Goal: Information Seeking & Learning: Learn about a topic

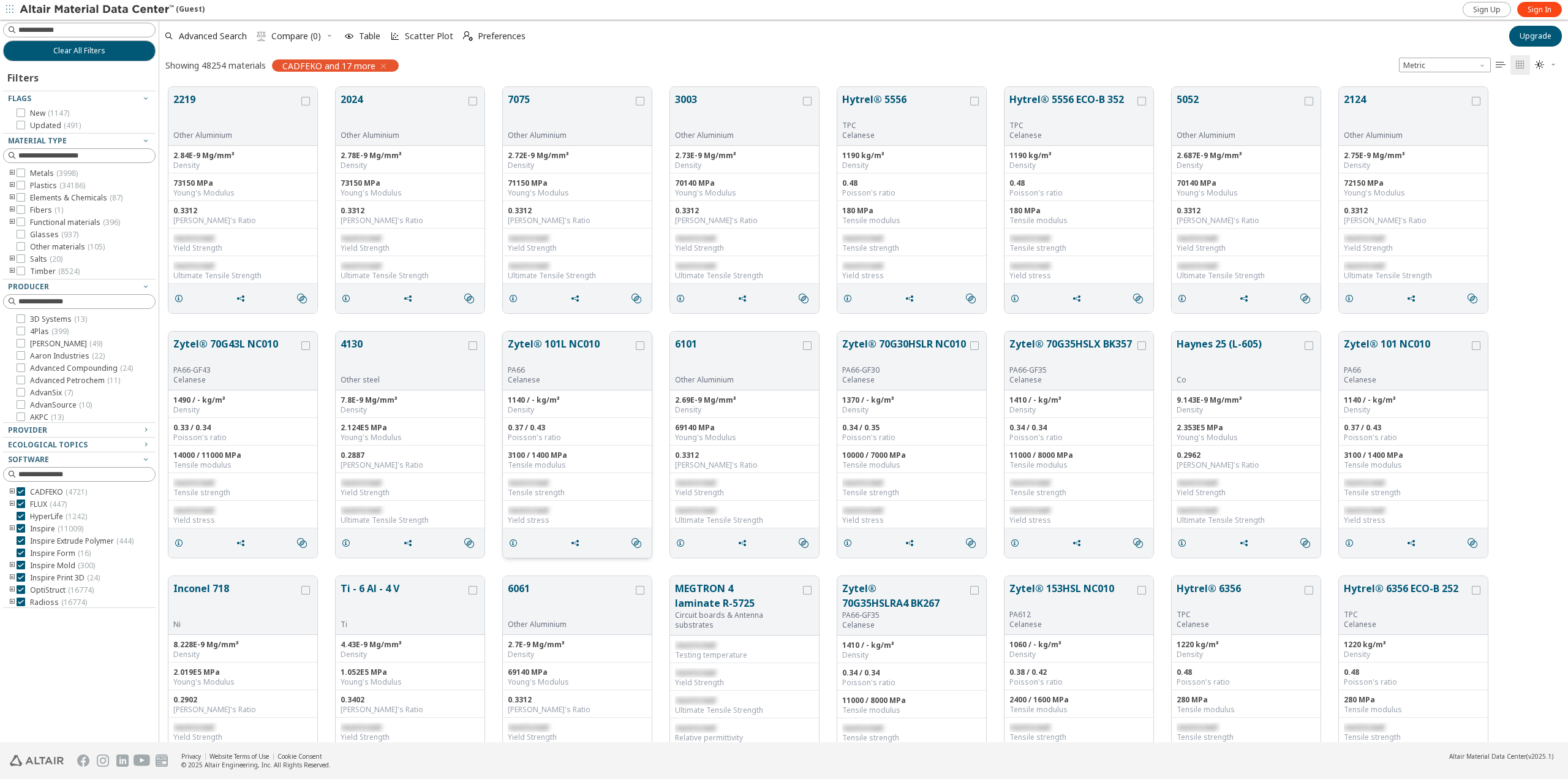
scroll to position [655, 1400]
click at [260, 123] on button "2219" at bounding box center [236, 111] width 126 height 39
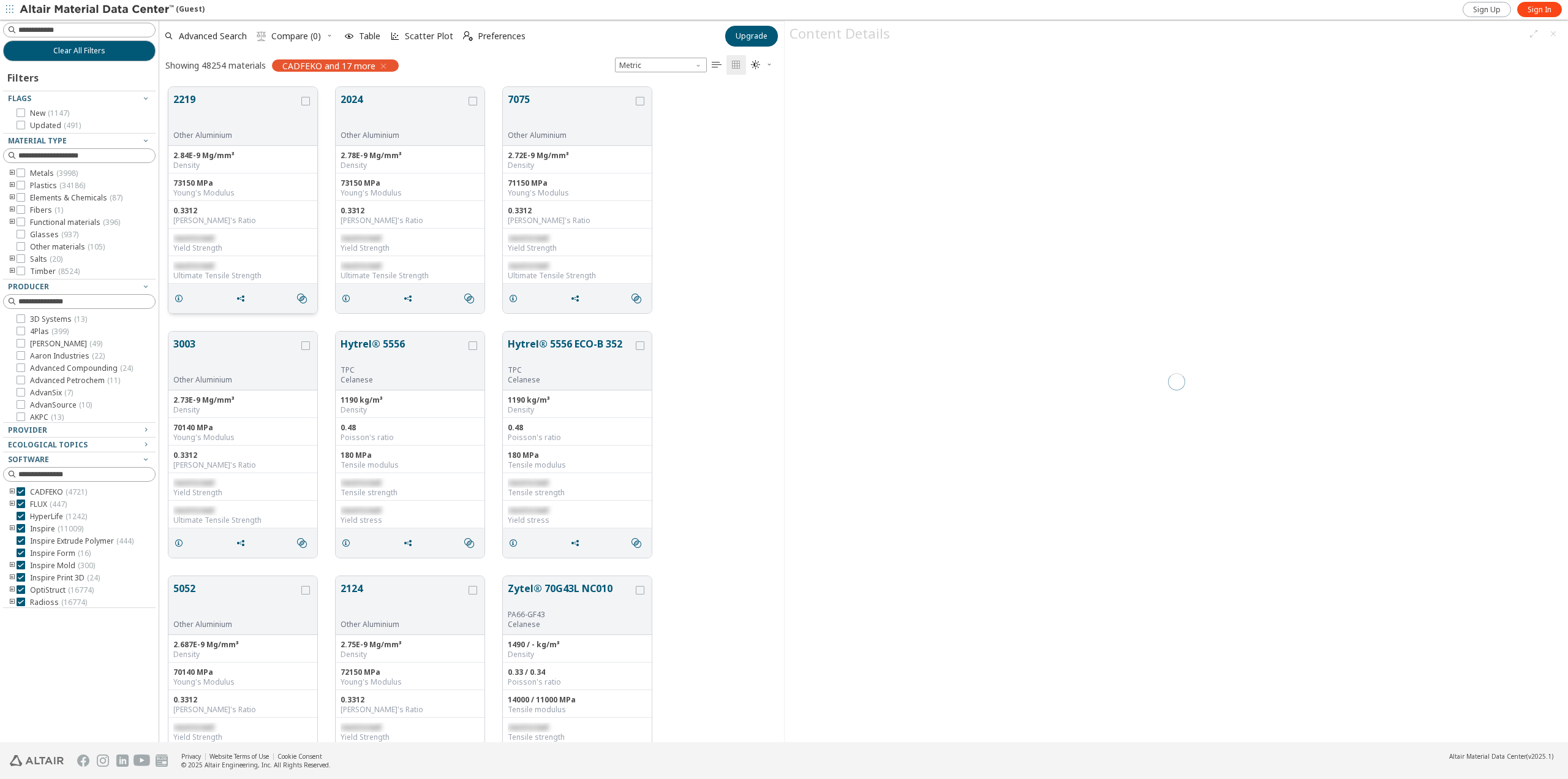
scroll to position [655, 615]
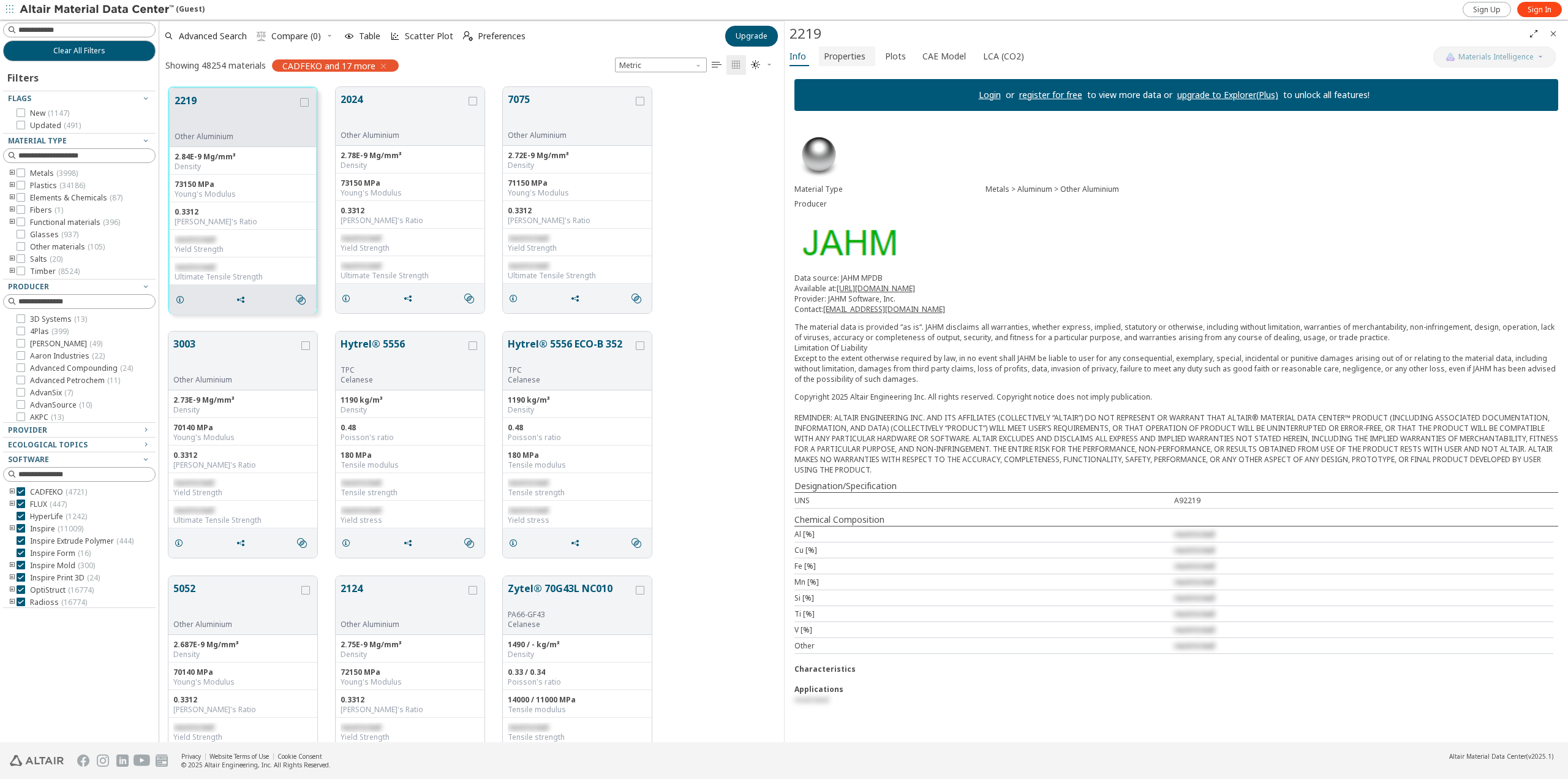
click at [844, 62] on span "Properties" at bounding box center [845, 57] width 42 height 20
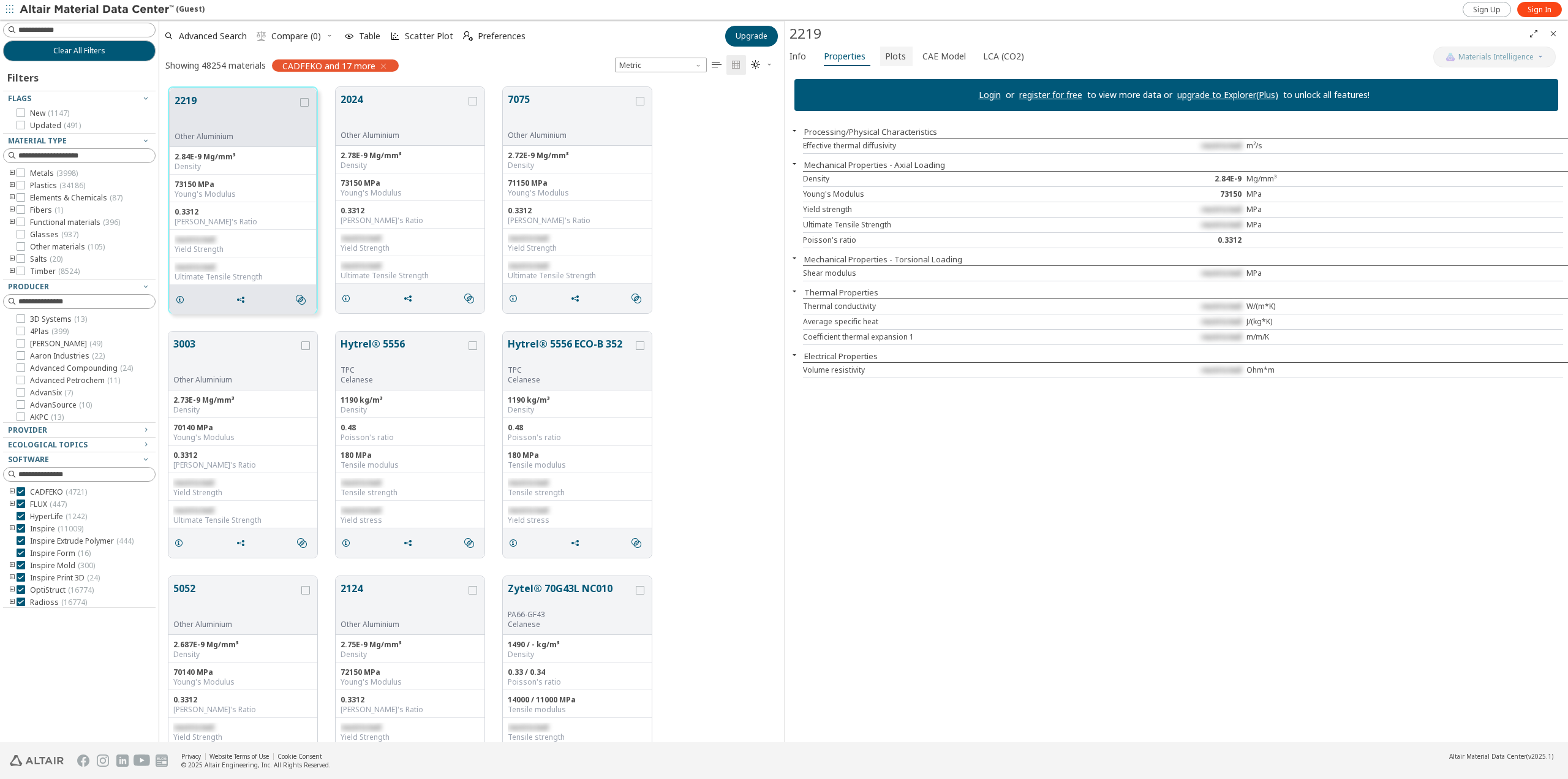
click at [893, 52] on span "Plots" at bounding box center [896, 57] width 21 height 20
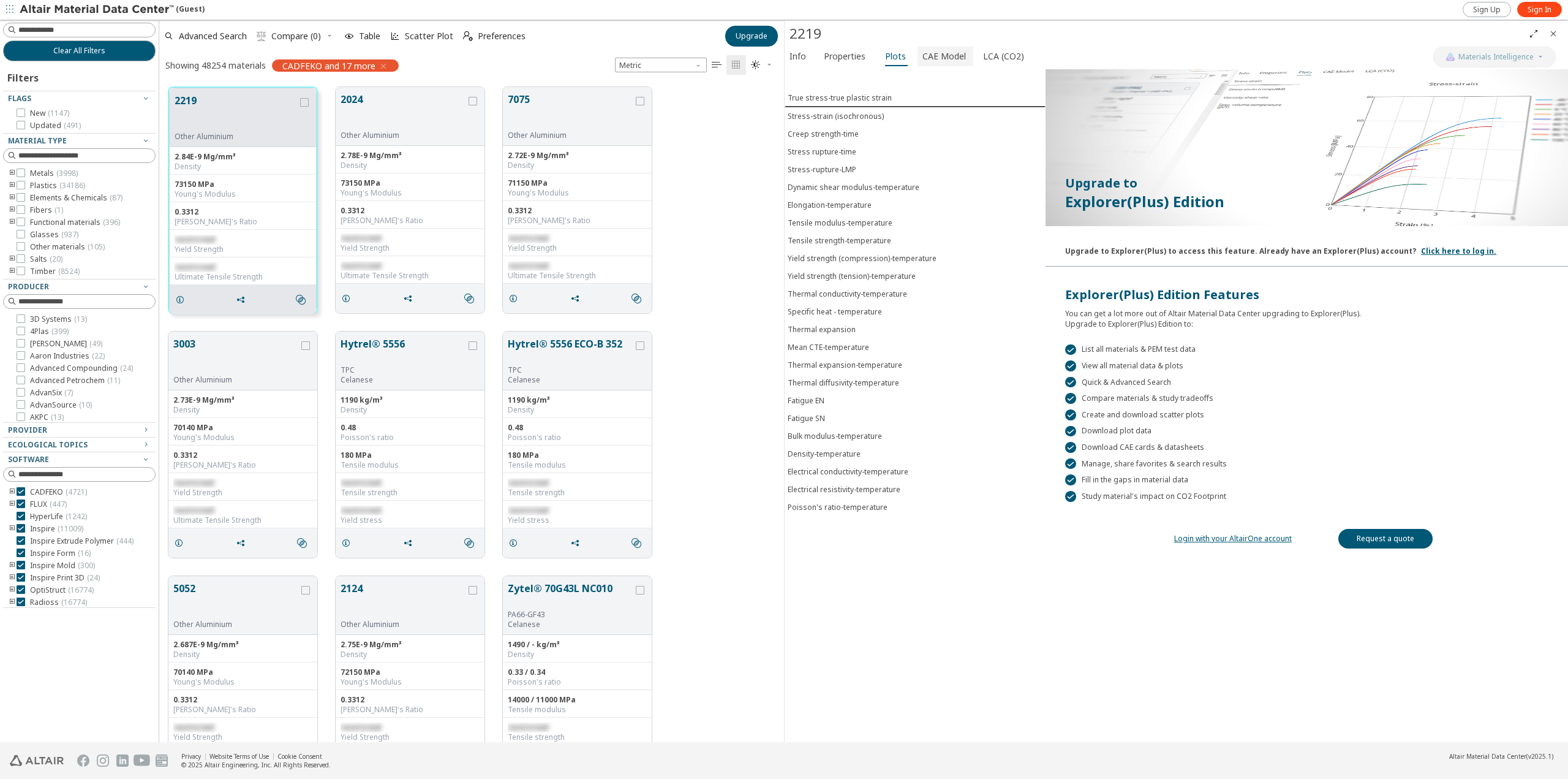
click at [929, 52] on span "CAE Model" at bounding box center [944, 57] width 44 height 20
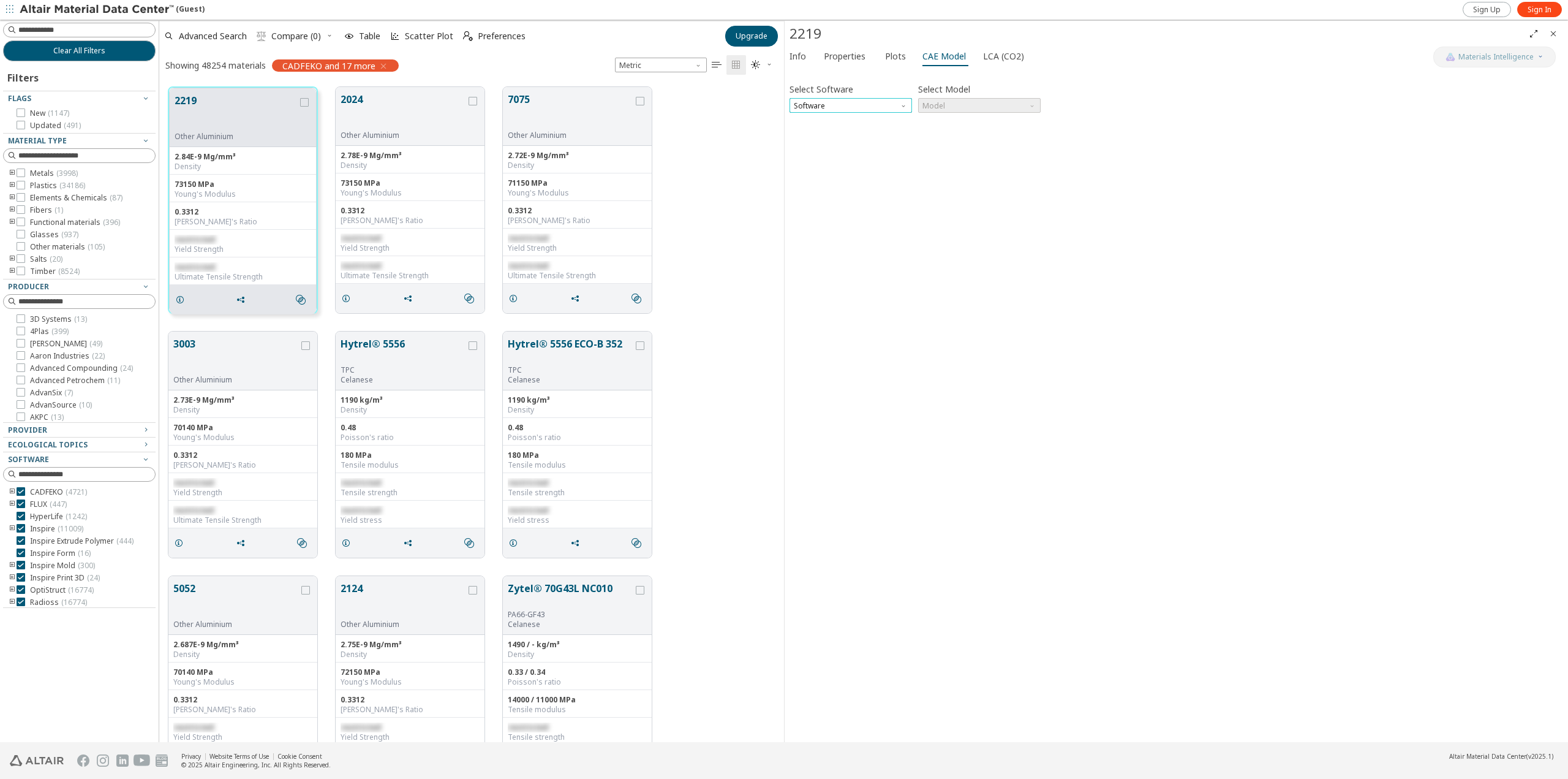
click at [879, 109] on span "Software" at bounding box center [851, 105] width 123 height 15
click at [1195, 427] on div "Select Software Software Select Model Model Invalid data. Please check your inp…" at bounding box center [1177, 406] width 774 height 663
click at [895, 54] on span "Plots" at bounding box center [896, 57] width 21 height 20
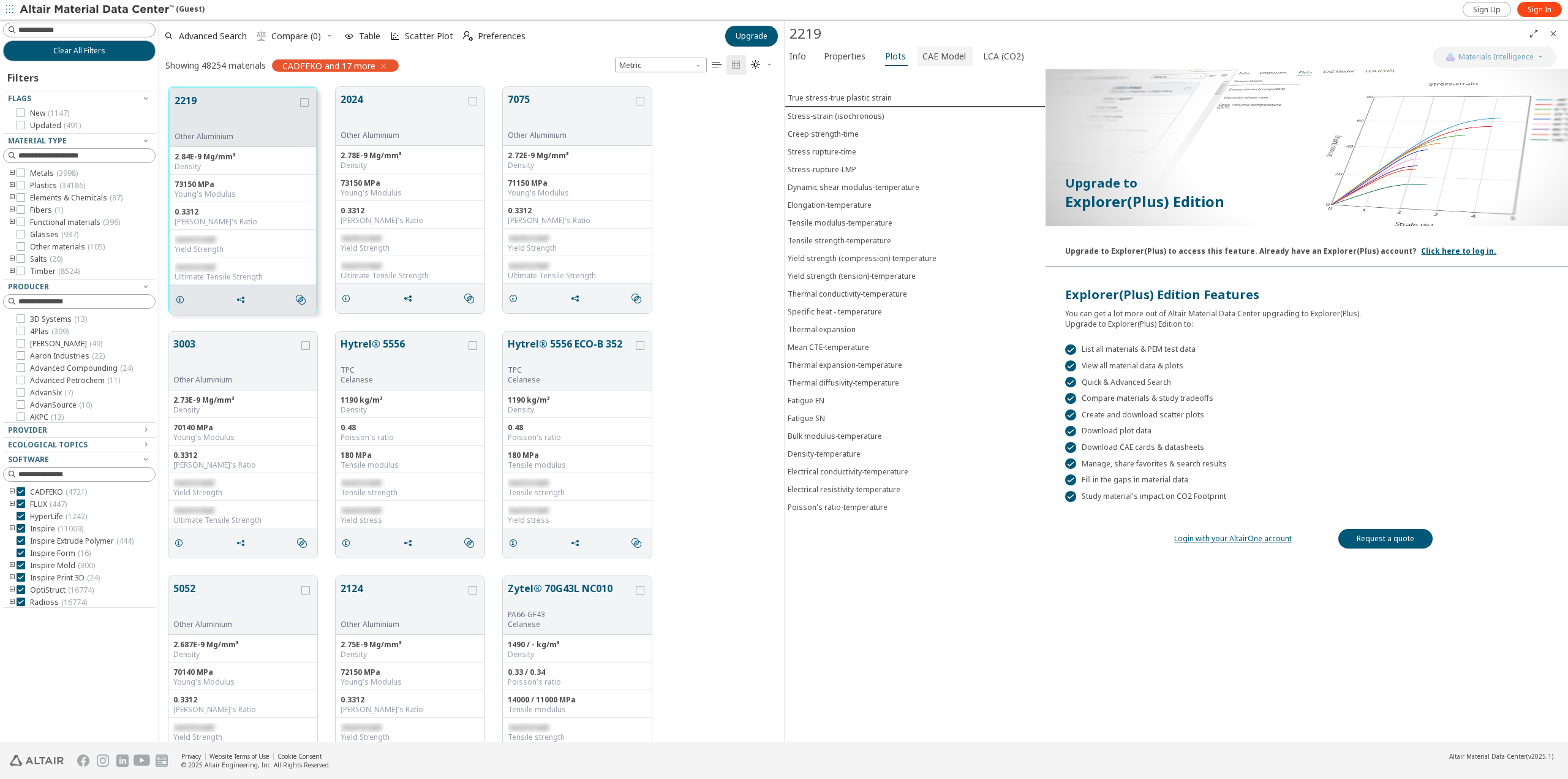
click at [930, 54] on span "CAE Model" at bounding box center [944, 57] width 44 height 20
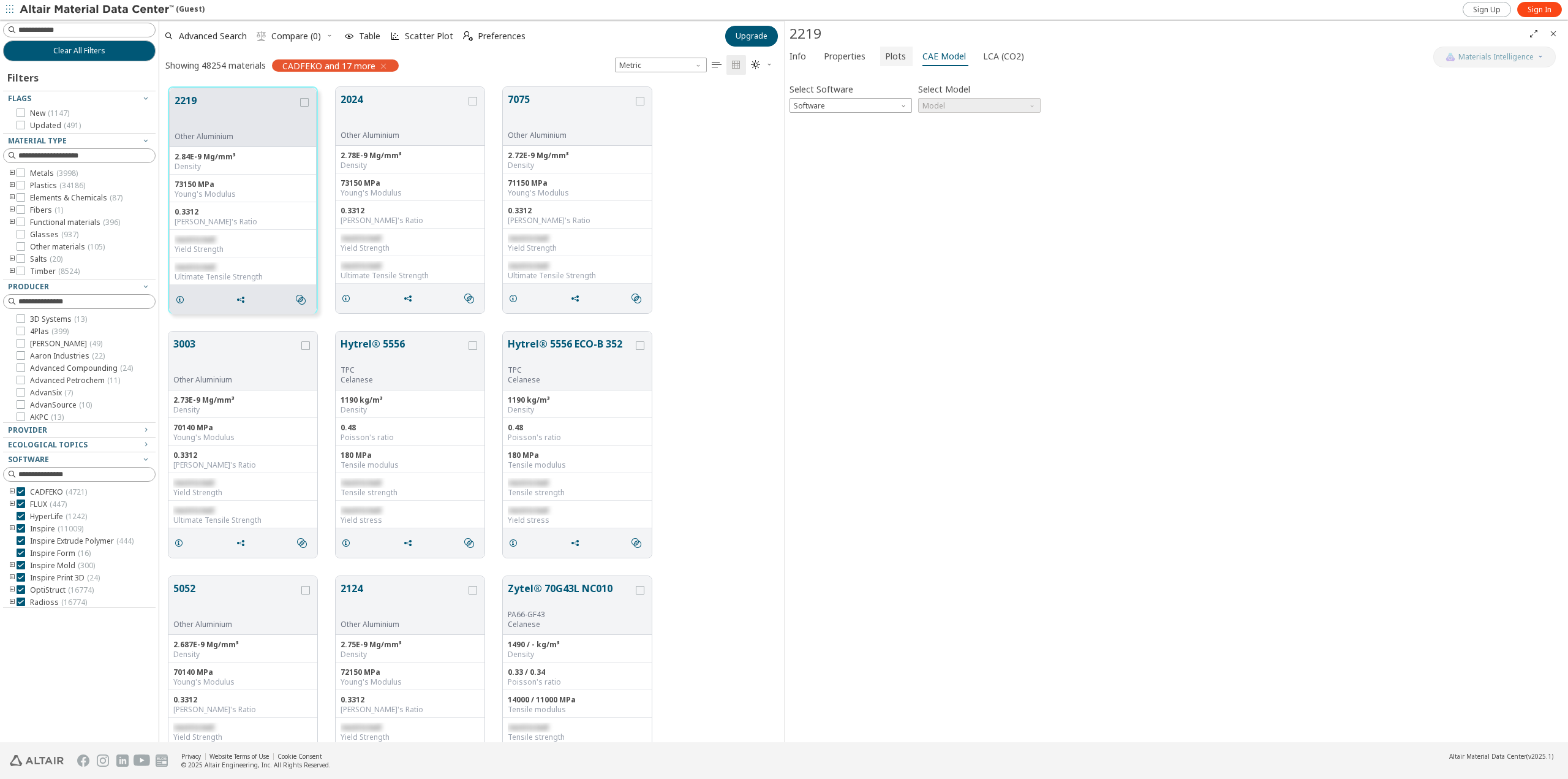
click at [890, 50] on span "Plots" at bounding box center [896, 57] width 21 height 20
